Goal: Find specific page/section: Find specific page/section

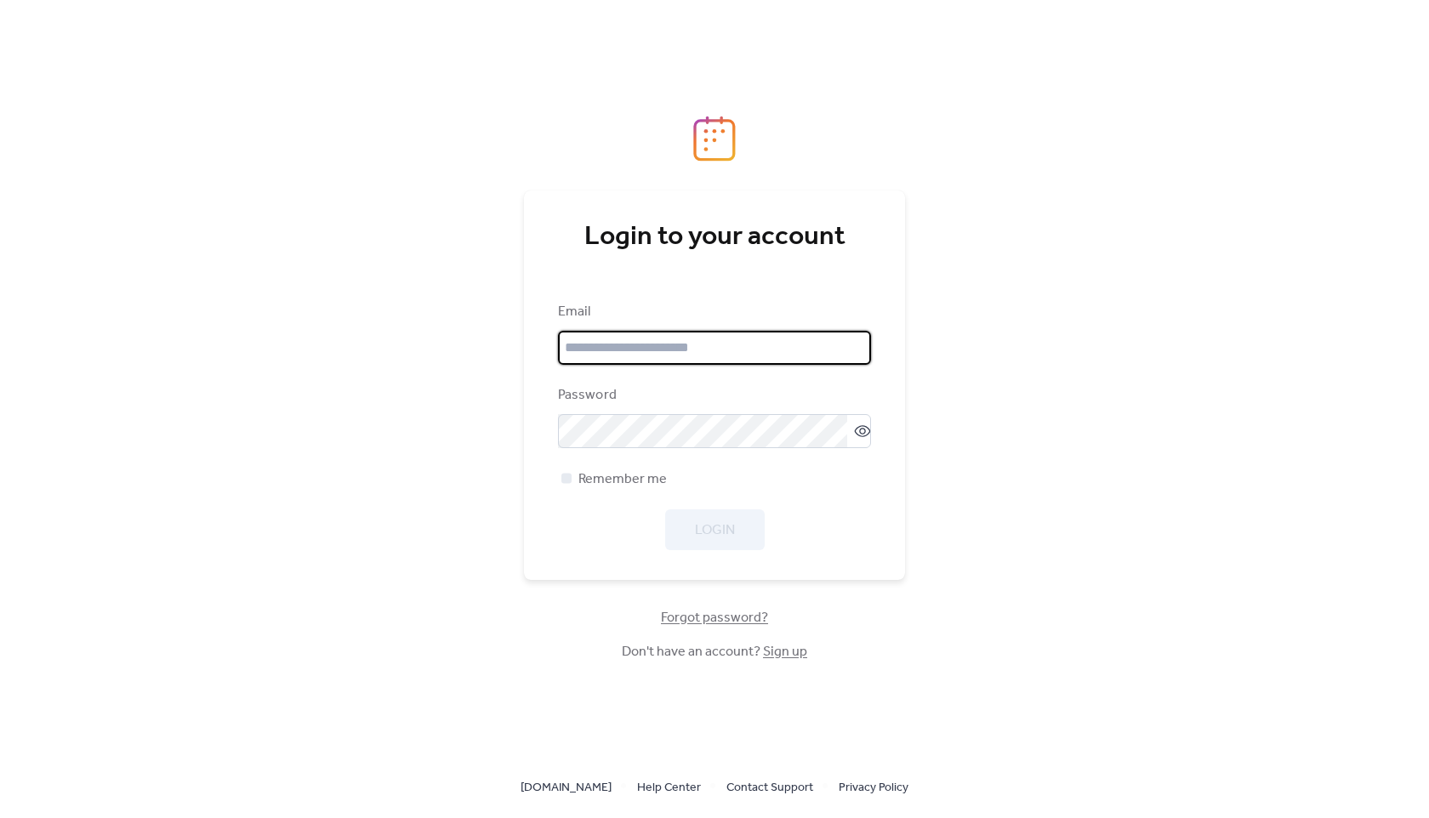
click at [674, 335] on input "email" at bounding box center [714, 348] width 313 height 34
type input "**********"
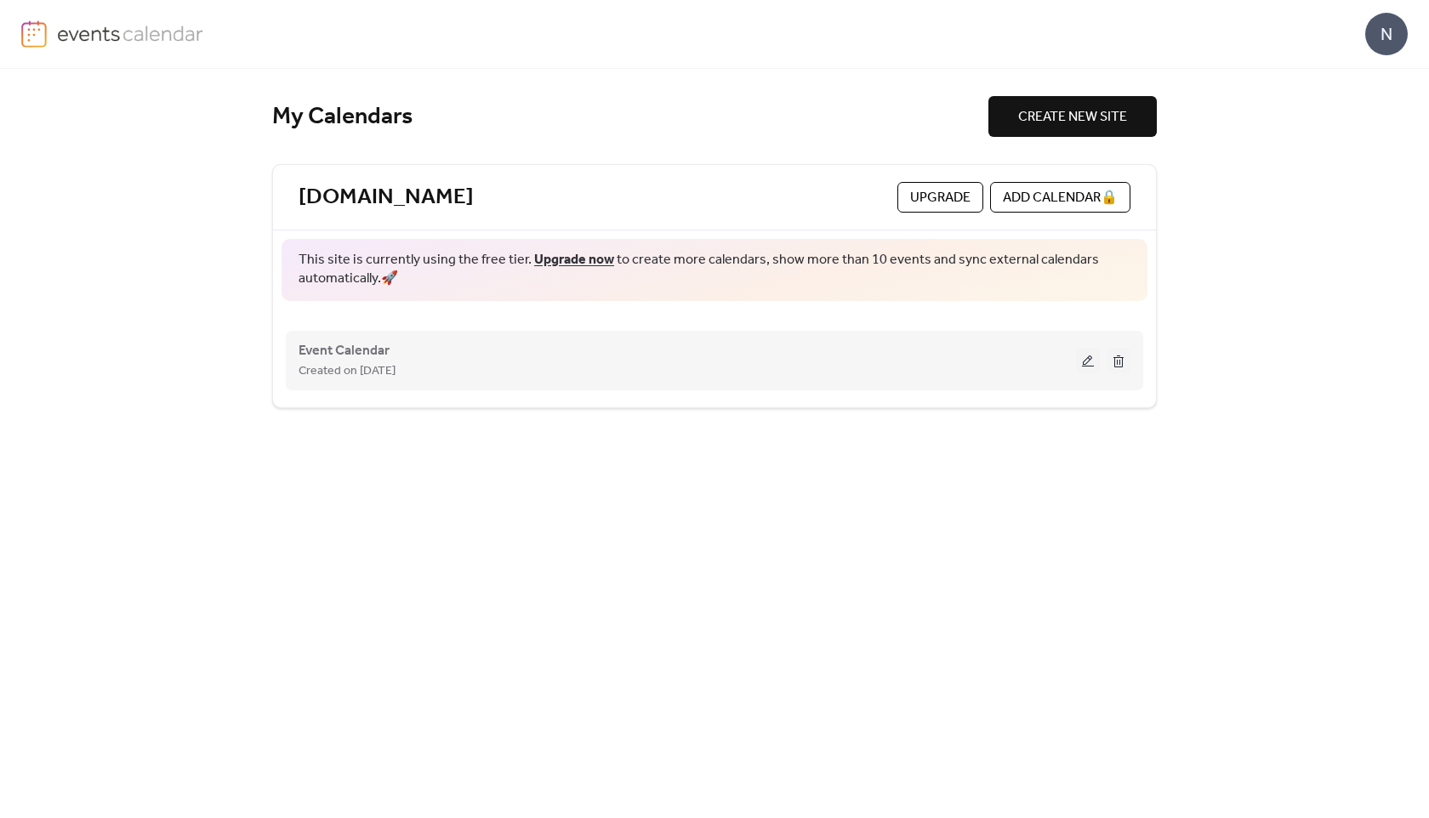
click at [494, 362] on div "Created on [DATE]" at bounding box center [688, 371] width 778 height 20
click at [369, 363] on span "Created on [DATE]" at bounding box center [347, 372] width 97 height 20
click at [352, 349] on span "Event Calendar" at bounding box center [344, 351] width 91 height 20
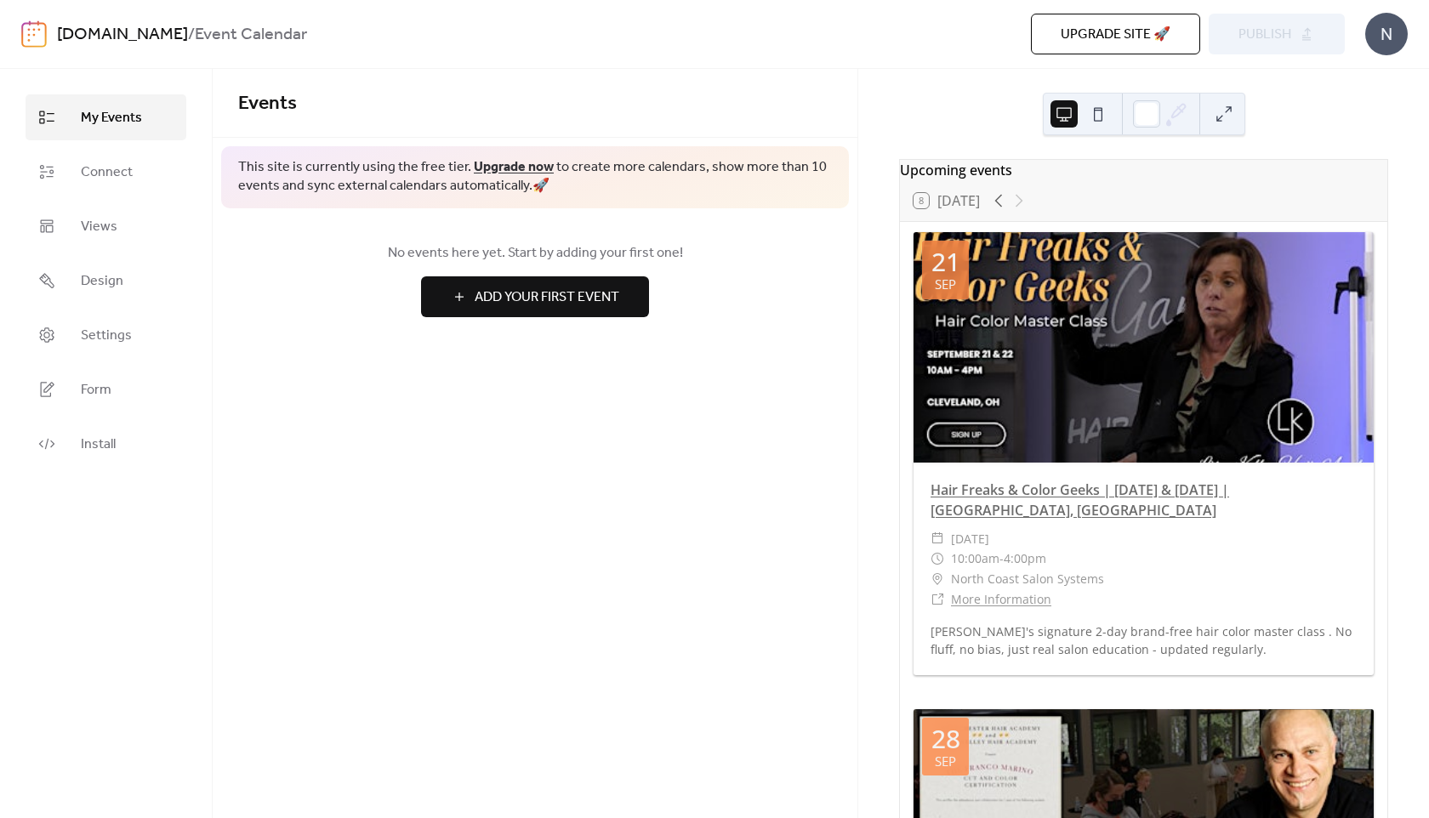
click at [1154, 499] on link "Hair Freaks & Color Geeks | [DATE] & [DATE] | [GEOGRAPHIC_DATA], [GEOGRAPHIC_DA…" at bounding box center [1080, 500] width 299 height 39
